Goal: Communication & Community: Participate in discussion

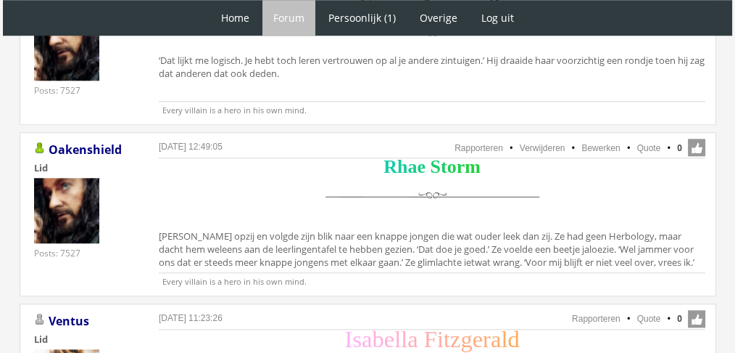
scroll to position [1325, 0]
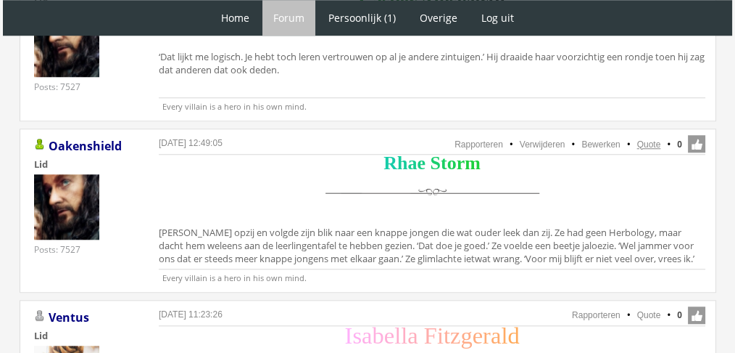
click at [643, 139] on link "Quote" at bounding box center [650, 144] width 24 height 10
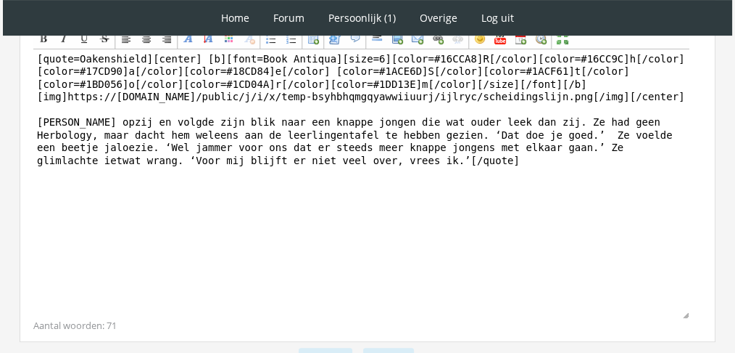
scroll to position [386, 0]
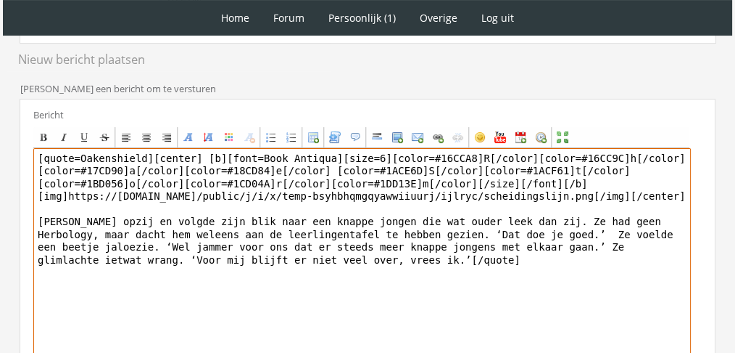
click at [391, 284] on textarea "[quote=Oakenshield][center] [b][font=Book Antiqua][size=6][color=#16CCA8]R[/col…" at bounding box center [362, 282] width 658 height 269
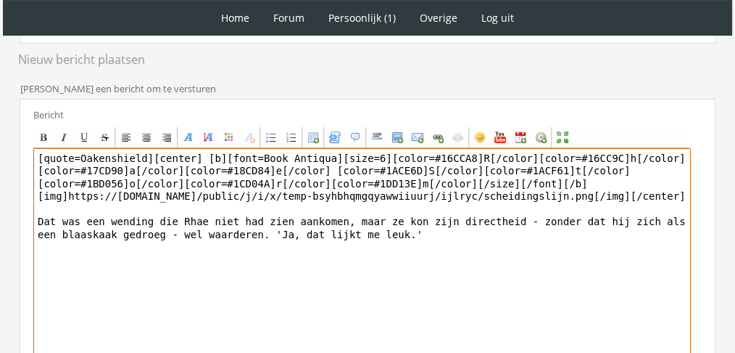
drag, startPoint x: 139, startPoint y: 155, endPoint x: 0, endPoint y: 145, distance: 139.6
click at [0, 145] on div "1 Home Forum Forum index Actieve topics Mijn topics Persoonlijk (1) Profiel Pri…" at bounding box center [367, 80] width 735 height 933
click at [389, 223] on textarea "[center] [b][font=Book Antiqua][size=6][color=#16CCA8]R[/color][color=#16CC9C]h…" at bounding box center [362, 282] width 658 height 269
click at [377, 233] on textarea "[center] [b][font=Book Antiqua][size=6][color=#16CCA8]R[/color][color=#16CC9C]h…" at bounding box center [362, 282] width 658 height 269
click at [220, 234] on textarea "[center] [b][font=Book Antiqua][size=6][color=#16CCA8]R[/color][color=#16CC9C]h…" at bounding box center [362, 282] width 658 height 269
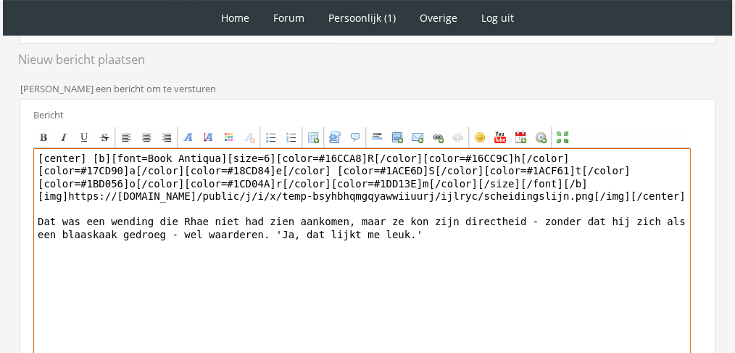
click at [232, 232] on textarea "[center] [b][font=Book Antiqua][size=6][color=#16CCA8]R[/color][color=#16CC9C]h…" at bounding box center [362, 282] width 658 height 269
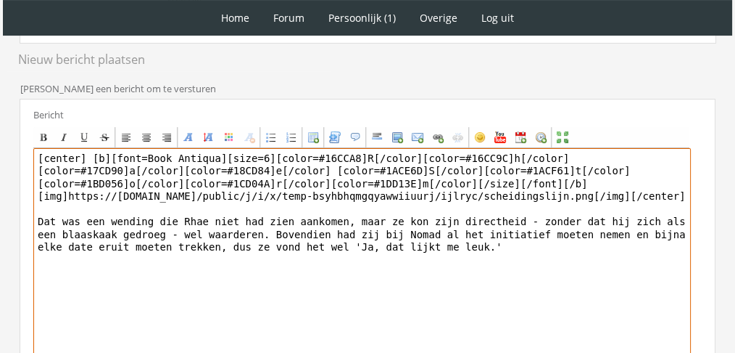
drag, startPoint x: 189, startPoint y: 242, endPoint x: 264, endPoint y: 248, distance: 74.9
click at [264, 248] on textarea "[center] [b][font=Book Antiqua][size=6][color=#16CCA8]R[/color][color=#16CC9C]h…" at bounding box center [362, 282] width 658 height 269
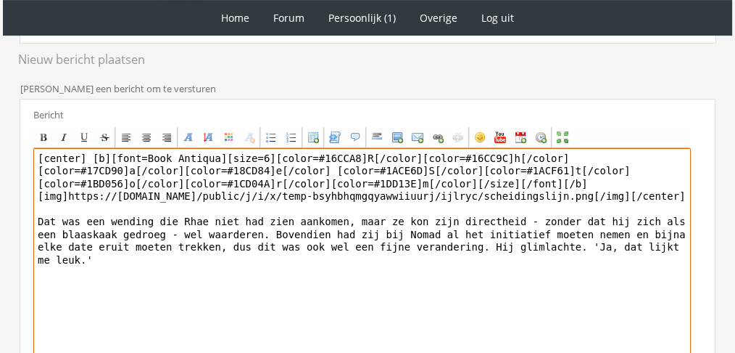
click at [624, 245] on textarea "[center] [b][font=Book Antiqua][size=6][color=#16CCA8]R[/color][color=#16CC9C]h…" at bounding box center [362, 282] width 658 height 269
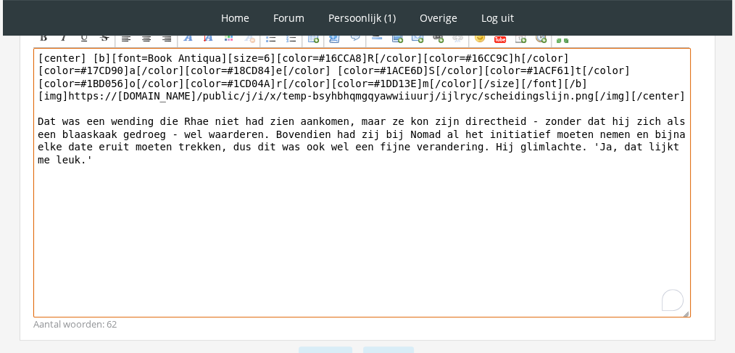
scroll to position [497, 0]
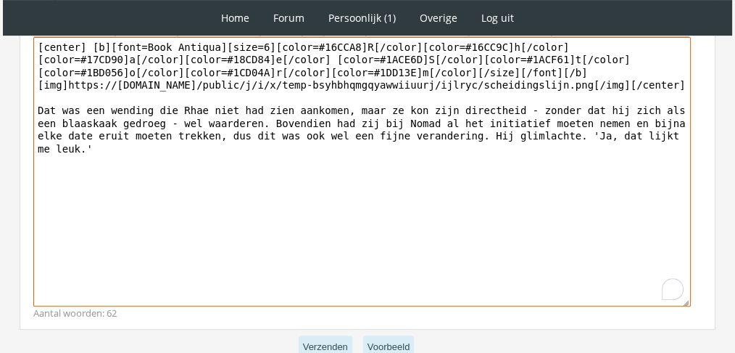
click at [413, 136] on textarea "[center] [b][font=Book Antiqua][size=6][color=#16CCA8]R[/color][color=#16CC9C]h…" at bounding box center [362, 171] width 658 height 269
type textarea "[center] [b][font=Book Antiqua][size=6][color=#16CCA8]R[/color][color=#16CC9C]h…"
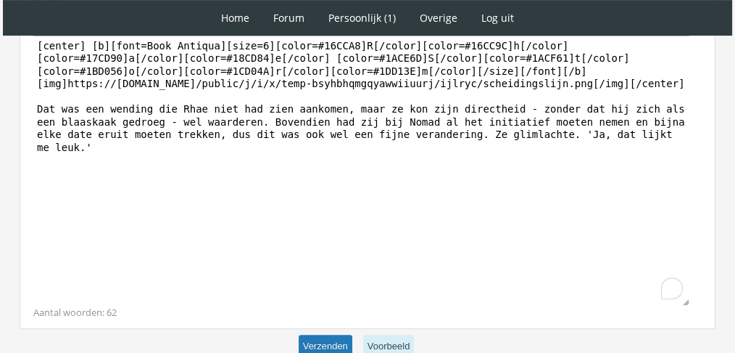
click at [314, 339] on button "Verzenden" at bounding box center [326, 346] width 54 height 24
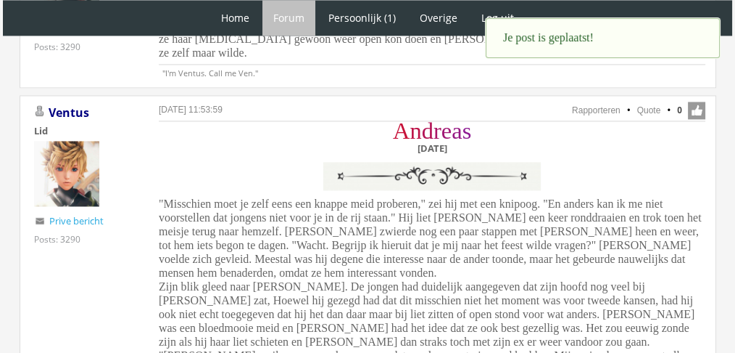
scroll to position [2244, 0]
